Goal: Task Accomplishment & Management: Use online tool/utility

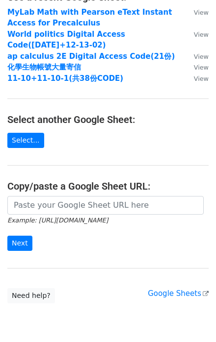
scroll to position [78, 0]
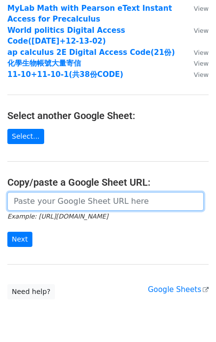
click at [78, 202] on input "url" at bounding box center [105, 201] width 196 height 19
paste input "[URL][DOMAIN_NAME]"
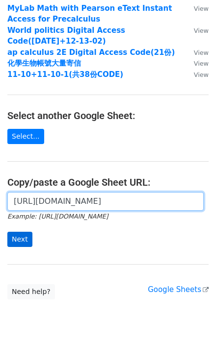
type input "[URL][DOMAIN_NAME]"
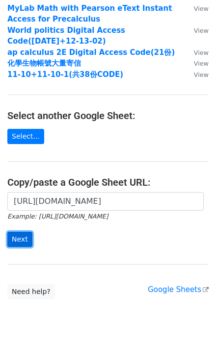
click at [24, 243] on input "Next" at bounding box center [19, 239] width 25 height 15
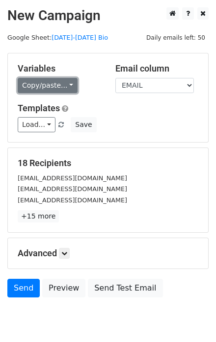
click at [69, 86] on link "Copy/paste..." at bounding box center [48, 85] width 60 height 15
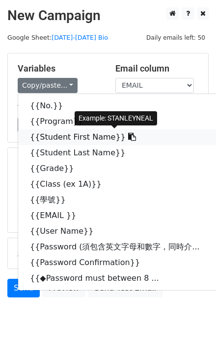
click at [128, 138] on icon at bounding box center [132, 137] width 8 height 8
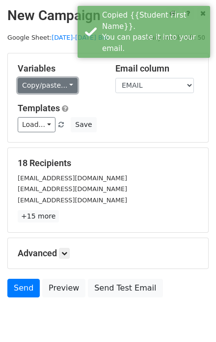
click at [69, 82] on link "Copy/paste..." at bounding box center [48, 85] width 60 height 15
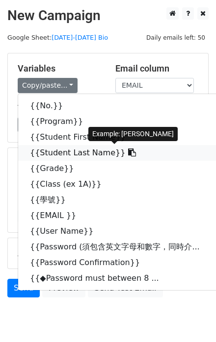
click at [128, 155] on icon at bounding box center [132, 152] width 8 height 8
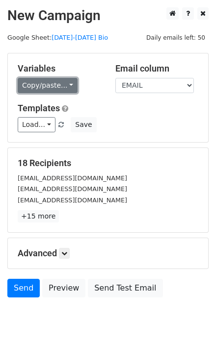
click at [69, 84] on link "Copy/paste..." at bounding box center [48, 85] width 60 height 15
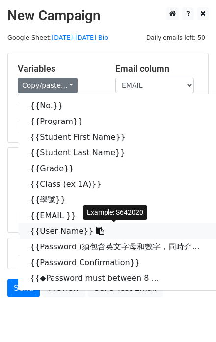
click at [96, 232] on icon at bounding box center [100, 231] width 8 height 8
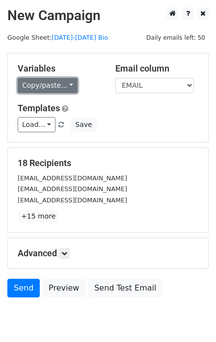
click at [68, 84] on link "Copy/paste..." at bounding box center [48, 85] width 60 height 15
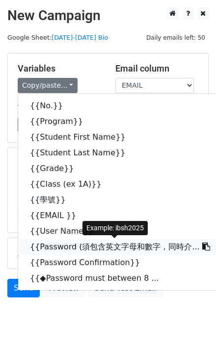
click at [202, 245] on icon at bounding box center [206, 247] width 8 height 8
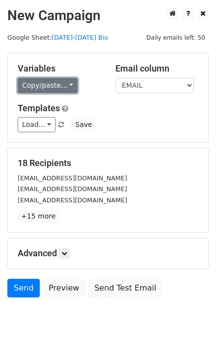
click at [68, 83] on link "Copy/paste..." at bounding box center [48, 85] width 60 height 15
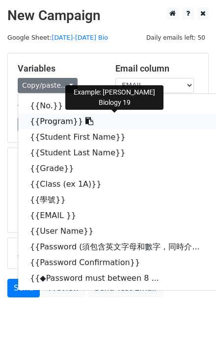
click at [85, 120] on icon at bounding box center [89, 121] width 8 height 8
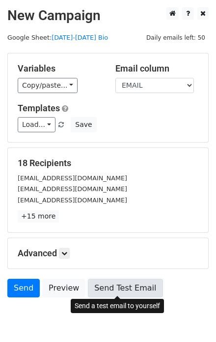
click at [118, 285] on link "Send Test Email" at bounding box center [125, 288] width 74 height 19
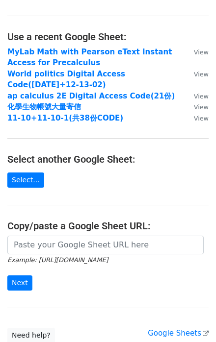
scroll to position [78, 0]
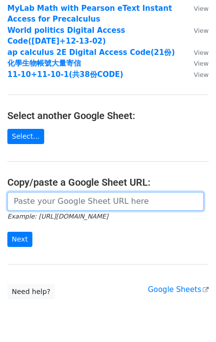
click at [53, 202] on input "url" at bounding box center [105, 201] width 196 height 19
paste input "https://docs.google.com/spreadsheets/d/1XbEK_GIEl9icmQlTqVqJk0YXe2LMlBx48IkHsNo…"
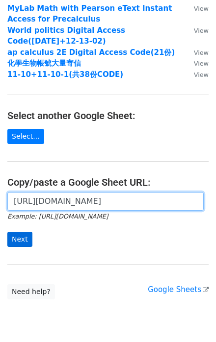
type input "https://docs.google.com/spreadsheets/d/1XbEK_GIEl9icmQlTqVqJk0YXe2LMlBx48IkHsNo…"
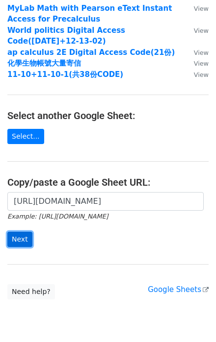
scroll to position [0, 0]
click at [11, 234] on input "Next" at bounding box center [19, 239] width 25 height 15
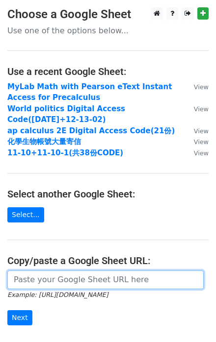
click at [42, 276] on input "url" at bounding box center [105, 279] width 196 height 19
paste input "[URL][DOMAIN_NAME]"
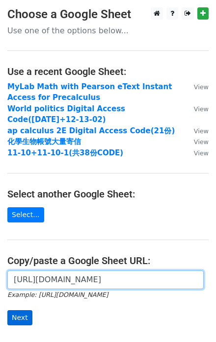
type input "[URL][DOMAIN_NAME]"
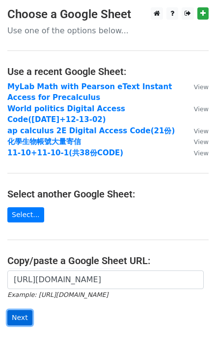
scroll to position [0, 0]
click at [18, 314] on input "Next" at bounding box center [19, 317] width 25 height 15
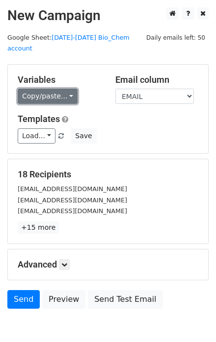
click at [67, 89] on link "Copy/paste..." at bounding box center [48, 96] width 60 height 15
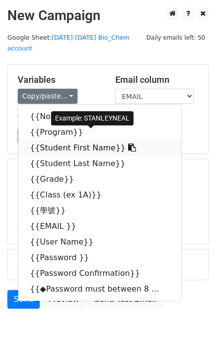
click at [120, 140] on link "{{Student First Name}}" at bounding box center [99, 148] width 163 height 16
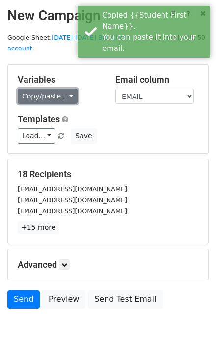
click at [71, 89] on link "Copy/paste..." at bounding box center [48, 96] width 60 height 15
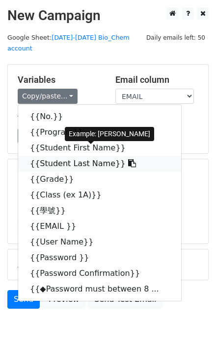
click at [128, 159] on icon at bounding box center [132, 163] width 8 height 8
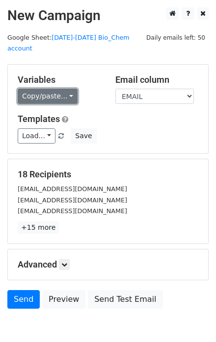
click at [69, 89] on link "Copy/paste..." at bounding box center [48, 96] width 60 height 15
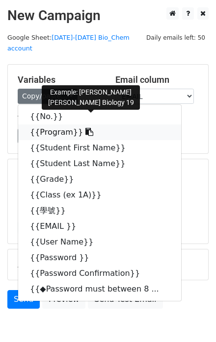
click at [85, 128] on icon at bounding box center [89, 132] width 8 height 8
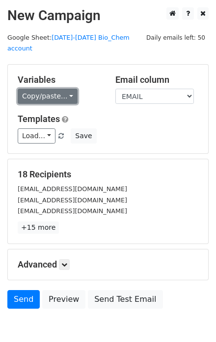
click at [69, 89] on link "Copy/paste..." at bounding box center [48, 96] width 60 height 15
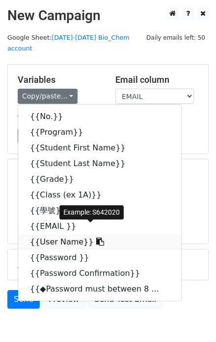
click at [96, 238] on icon at bounding box center [100, 242] width 8 height 8
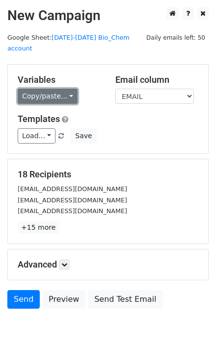
click at [71, 89] on link "Copy/paste..." at bounding box center [48, 96] width 60 height 15
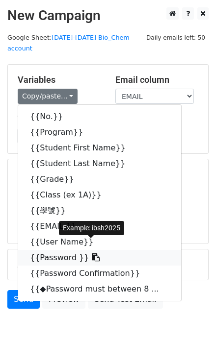
click at [92, 253] on icon at bounding box center [96, 257] width 8 height 8
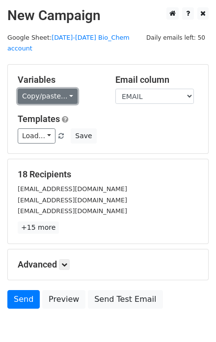
click at [68, 89] on link "Copy/paste..." at bounding box center [48, 96] width 60 height 15
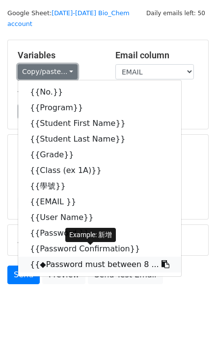
scroll to position [37, 0]
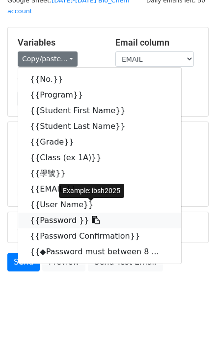
click at [92, 216] on icon at bounding box center [96, 220] width 8 height 8
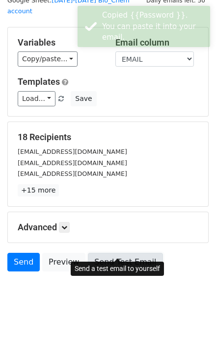
click at [130, 253] on link "Send Test Email" at bounding box center [125, 262] width 74 height 19
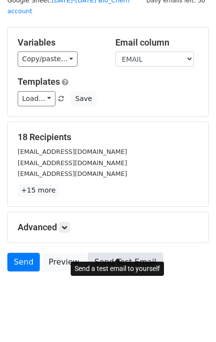
click at [124, 253] on link "Send Test Email" at bounding box center [125, 262] width 74 height 19
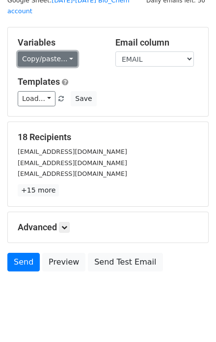
click at [69, 51] on link "Copy/paste..." at bounding box center [48, 58] width 60 height 15
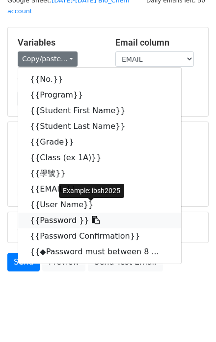
click at [92, 216] on icon at bounding box center [96, 220] width 8 height 8
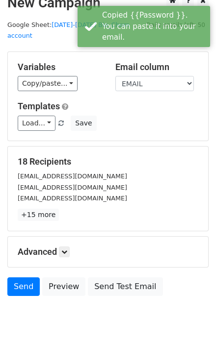
scroll to position [0, 0]
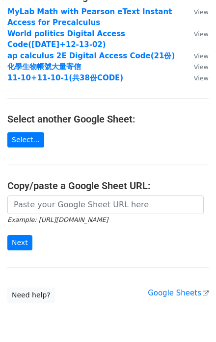
scroll to position [78, 0]
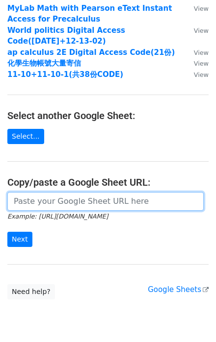
click at [47, 199] on input "url" at bounding box center [105, 201] width 196 height 19
paste input "[URL][DOMAIN_NAME]"
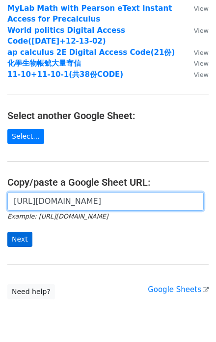
type input "[URL][DOMAIN_NAME]"
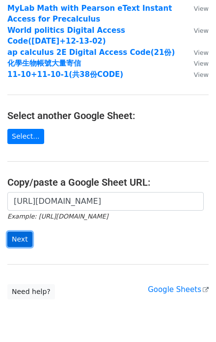
scroll to position [0, 0]
click at [19, 239] on input "Next" at bounding box center [19, 239] width 25 height 15
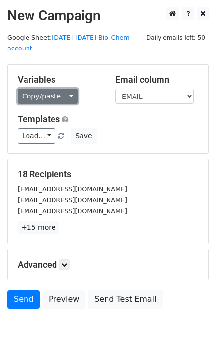
click at [69, 89] on link "Copy/paste..." at bounding box center [48, 96] width 60 height 15
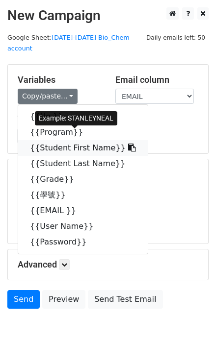
click at [128, 144] on icon at bounding box center [132, 148] width 8 height 8
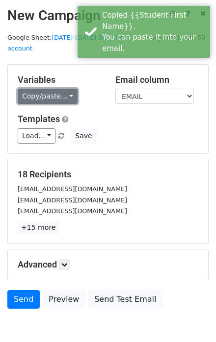
click at [66, 89] on link "Copy/paste..." at bounding box center [48, 96] width 60 height 15
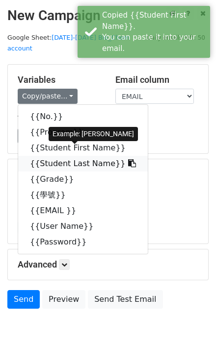
click at [128, 159] on icon at bounding box center [132, 163] width 8 height 8
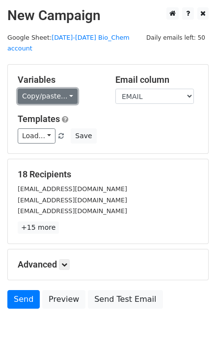
click at [70, 89] on link "Copy/paste..." at bounding box center [48, 96] width 60 height 15
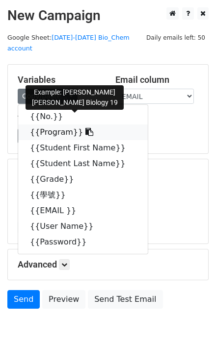
click at [85, 128] on icon at bounding box center [89, 132] width 8 height 8
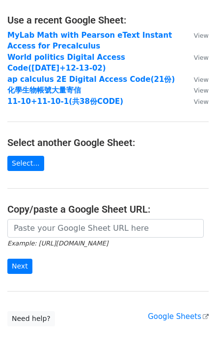
scroll to position [78, 0]
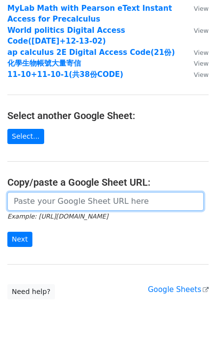
click at [55, 202] on input "url" at bounding box center [105, 201] width 196 height 19
paste input "[URL][DOMAIN_NAME]"
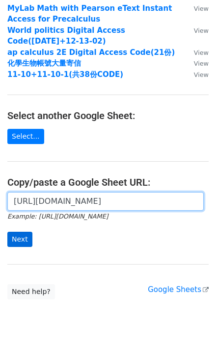
type input "[URL][DOMAIN_NAME]"
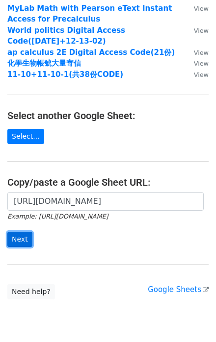
click at [18, 239] on input "Next" at bounding box center [19, 239] width 25 height 15
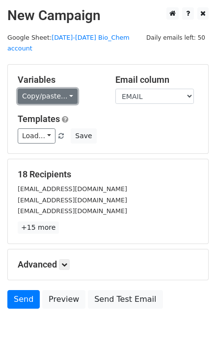
click at [70, 89] on link "Copy/paste..." at bounding box center [48, 96] width 60 height 15
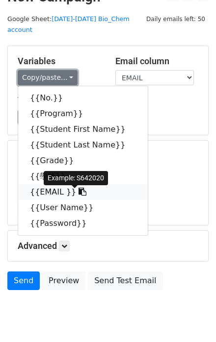
scroll to position [37, 0]
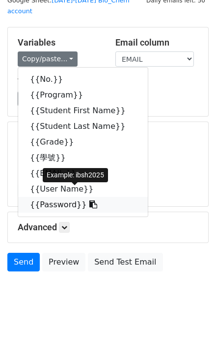
click at [89, 200] on icon at bounding box center [93, 204] width 8 height 8
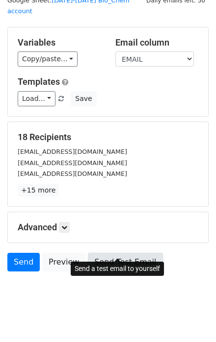
click at [122, 253] on link "Send Test Email" at bounding box center [125, 262] width 74 height 19
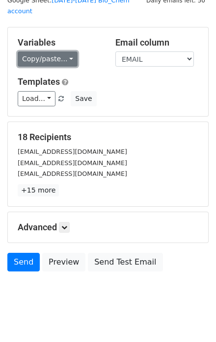
click at [69, 51] on link "Copy/paste..." at bounding box center [48, 58] width 60 height 15
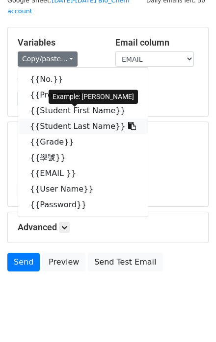
click at [128, 122] on icon at bounding box center [132, 126] width 8 height 8
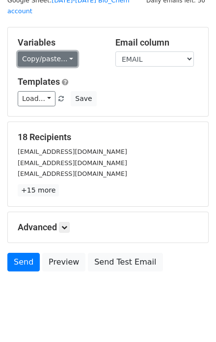
click at [71, 51] on link "Copy/paste..." at bounding box center [48, 58] width 60 height 15
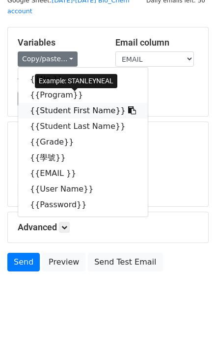
click at [128, 106] on icon at bounding box center [132, 110] width 8 height 8
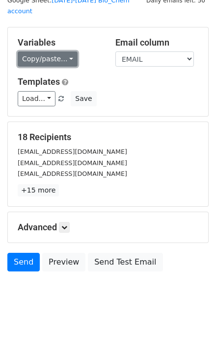
click at [71, 51] on link "Copy/paste..." at bounding box center [48, 58] width 60 height 15
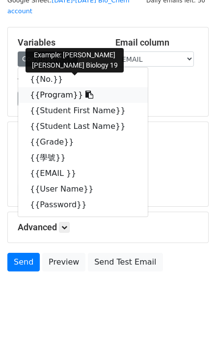
click at [85, 91] on icon at bounding box center [89, 95] width 8 height 8
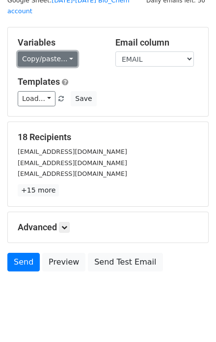
click at [71, 51] on link "Copy/paste..." at bounding box center [48, 58] width 60 height 15
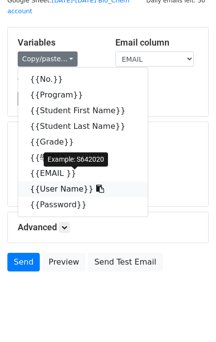
click at [96, 185] on icon at bounding box center [100, 189] width 8 height 8
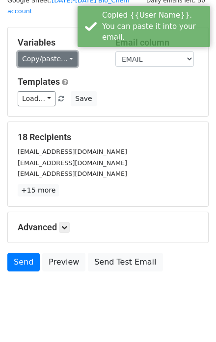
click at [67, 51] on link "Copy/paste..." at bounding box center [48, 58] width 60 height 15
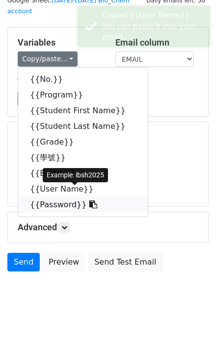
click at [89, 200] on icon at bounding box center [93, 204] width 8 height 8
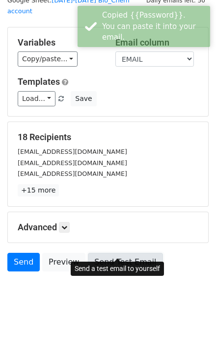
click at [101, 253] on link "Send Test Email" at bounding box center [125, 262] width 74 height 19
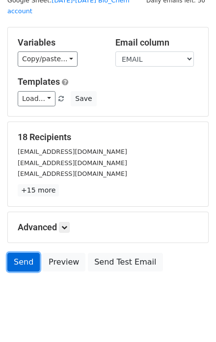
click at [28, 253] on link "Send" at bounding box center [23, 262] width 32 height 19
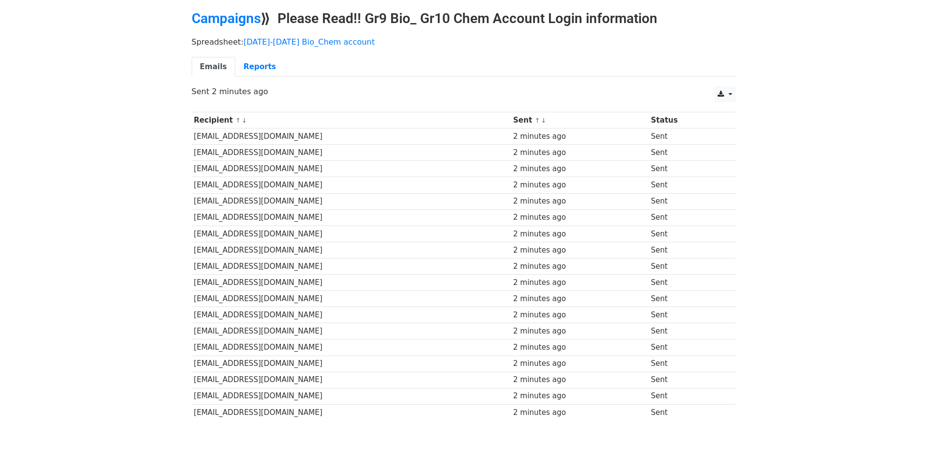
scroll to position [79, 0]
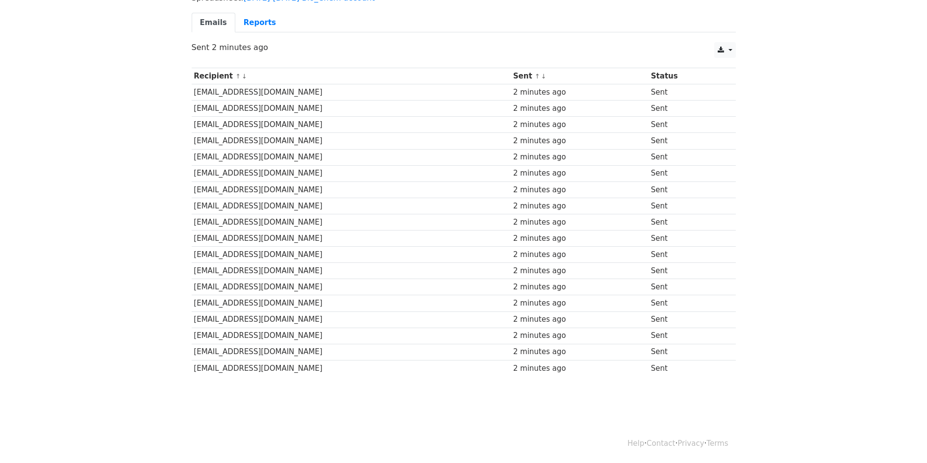
click at [137, 388] on body "MergeMail Campaigns Templates Reports Open Gmail Daily emails left: 32 Help [EM…" at bounding box center [463, 172] width 927 height 502
